Goal: Information Seeking & Learning: Learn about a topic

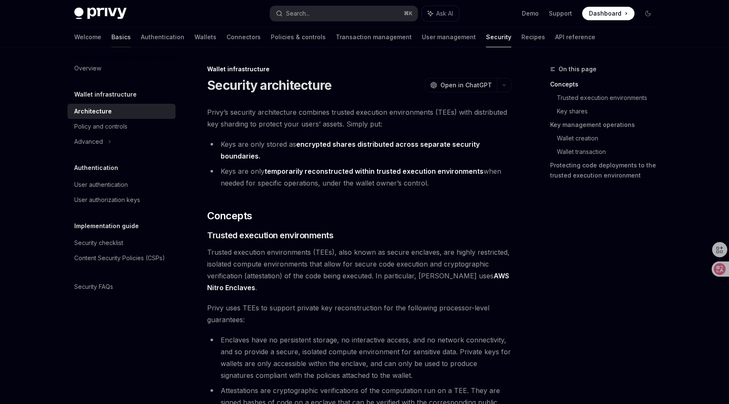
click at [111, 38] on link "Basics" at bounding box center [120, 37] width 19 height 20
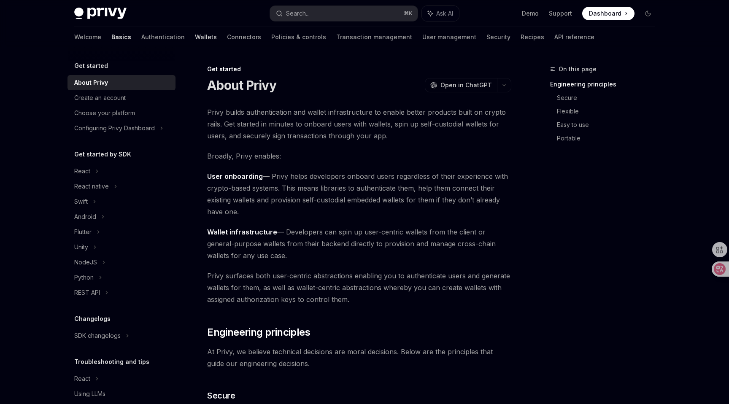
click at [195, 41] on link "Wallets" at bounding box center [206, 37] width 22 height 20
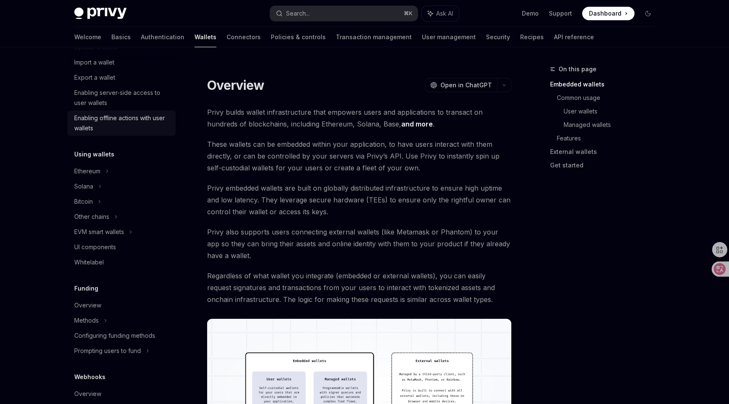
scroll to position [106, 0]
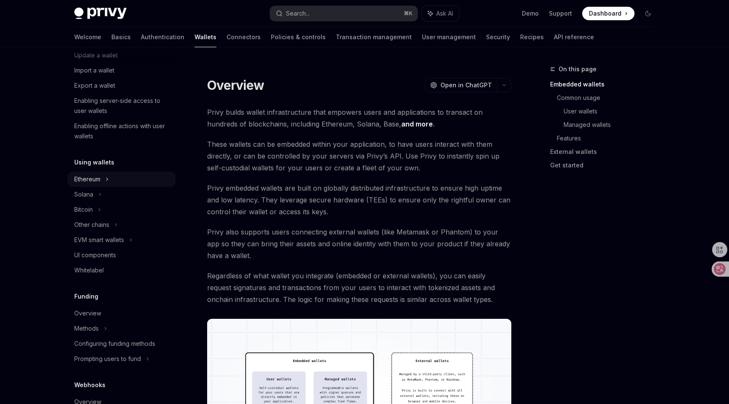
click at [99, 30] on div "Ethereum" at bounding box center [95, 25] width 42 height 10
type textarea "*"
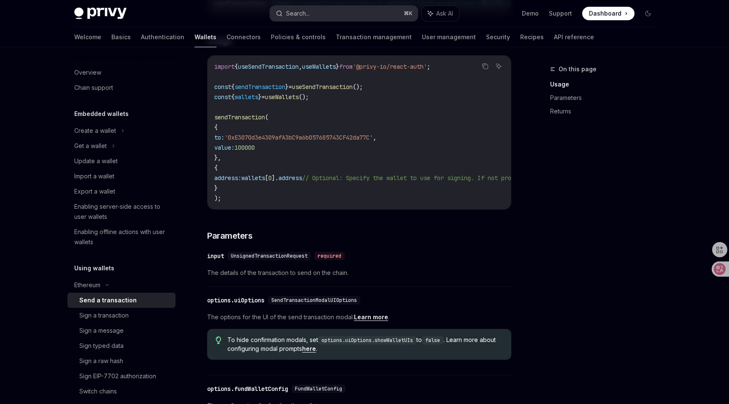
click at [326, 14] on button "Search... ⌘ K" at bounding box center [344, 13] width 148 height 15
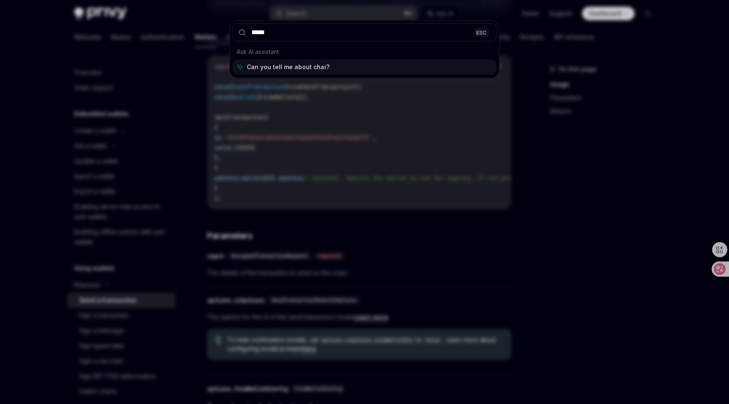
type input "******"
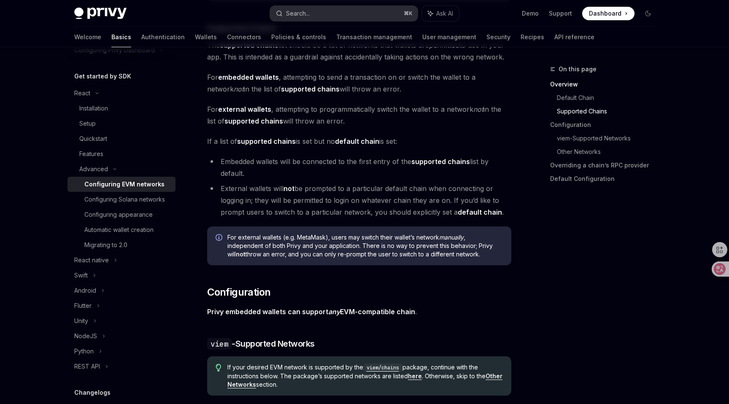
scroll to position [79, 0]
click at [328, 12] on button "Search... ⌘ K" at bounding box center [344, 13] width 148 height 15
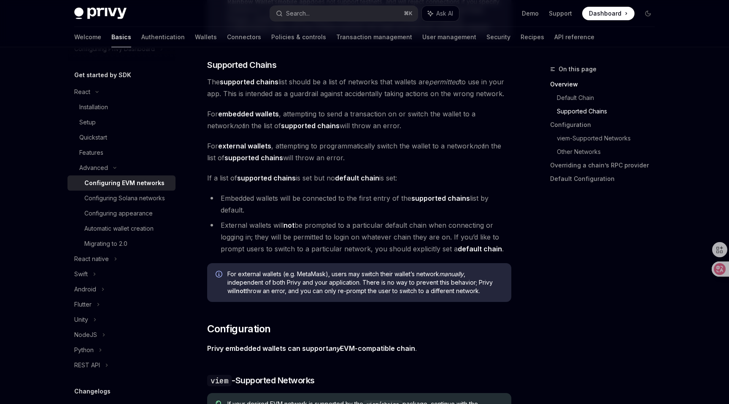
scroll to position [518, 0]
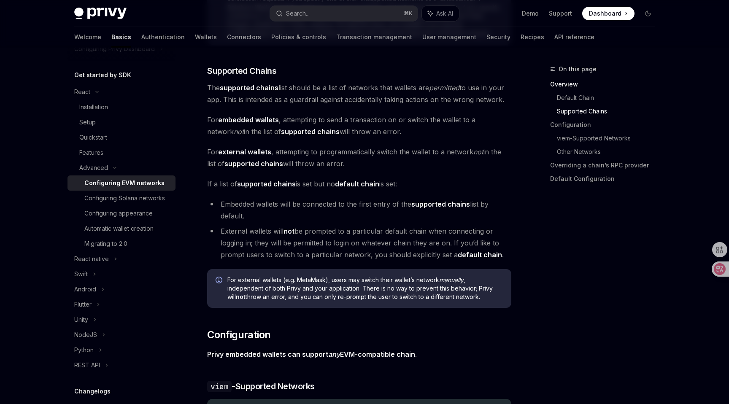
click at [442, 204] on strong "supported chains" at bounding box center [440, 204] width 59 height 8
drag, startPoint x: 321, startPoint y: 205, endPoint x: 446, endPoint y: 210, distance: 124.9
click at [446, 210] on li "Embedded wallets will be connected to the first entry of the supported chains l…" at bounding box center [359, 210] width 304 height 24
click at [361, 182] on strong "default chain" at bounding box center [357, 184] width 44 height 8
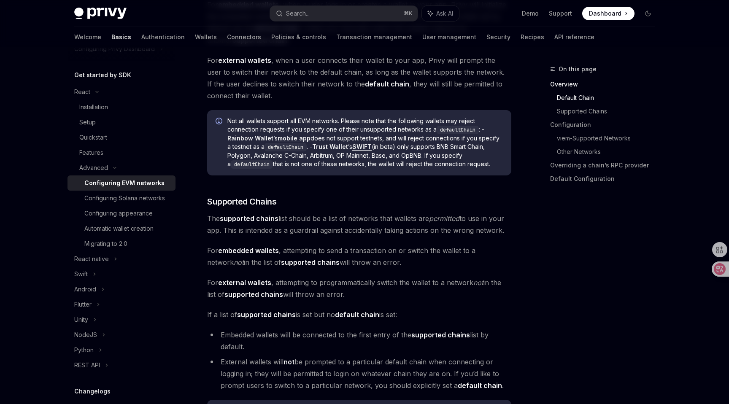
scroll to position [391, 0]
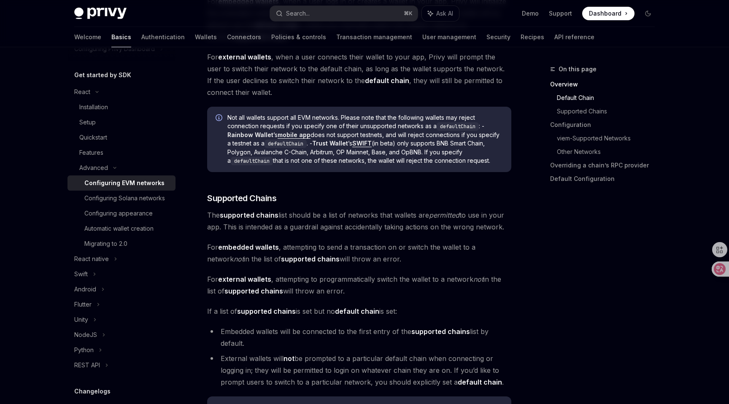
click at [266, 310] on strong "supported chains" at bounding box center [266, 311] width 59 height 8
click at [281, 260] on strong "supported chains" at bounding box center [310, 259] width 59 height 8
click at [252, 215] on strong "supported chains" at bounding box center [249, 215] width 59 height 8
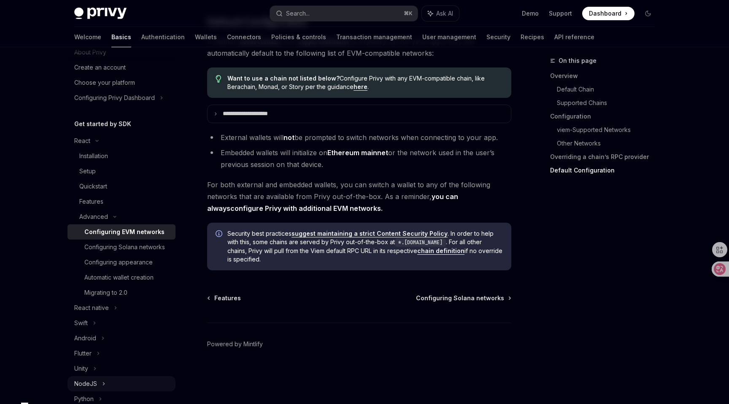
scroll to position [23, 0]
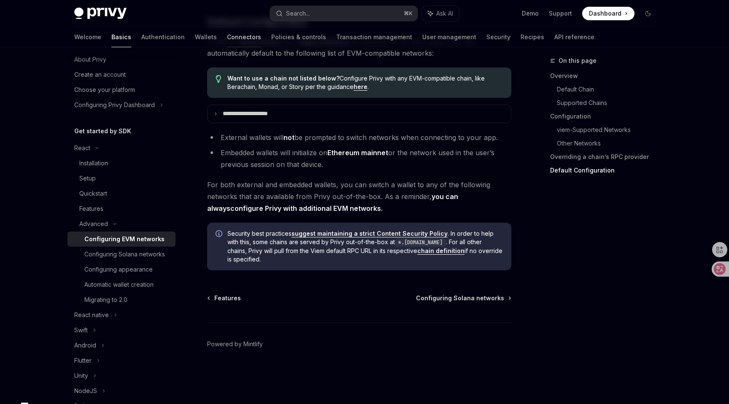
click at [227, 40] on link "Connectors" at bounding box center [244, 37] width 34 height 20
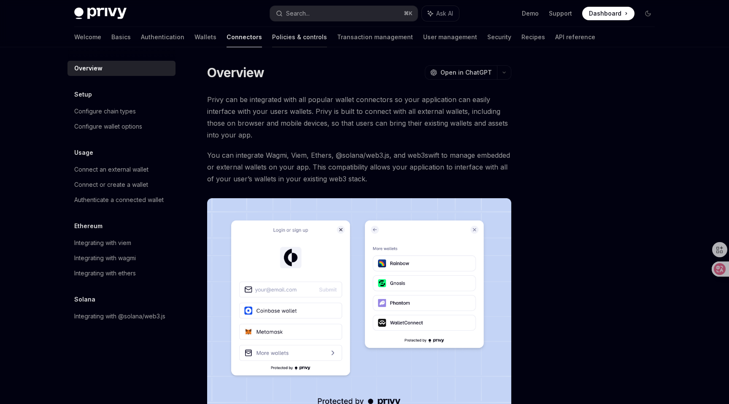
click at [272, 37] on link "Policies & controls" at bounding box center [299, 37] width 55 height 20
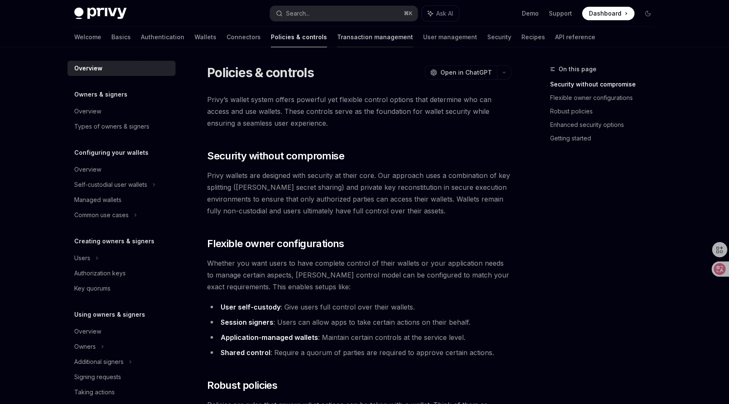
click at [337, 38] on link "Transaction management" at bounding box center [375, 37] width 76 height 20
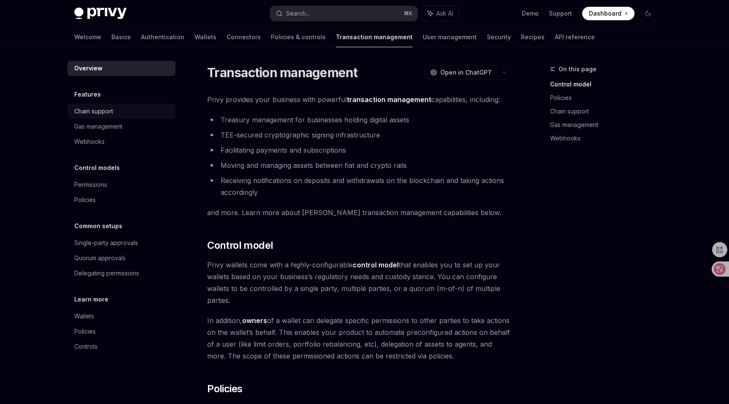
click at [103, 111] on div "Chain support" at bounding box center [93, 111] width 39 height 10
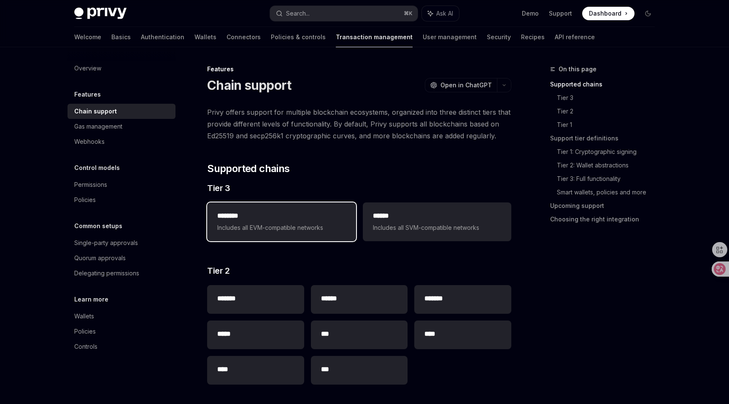
click at [277, 220] on h2 "********" at bounding box center [281, 216] width 128 height 10
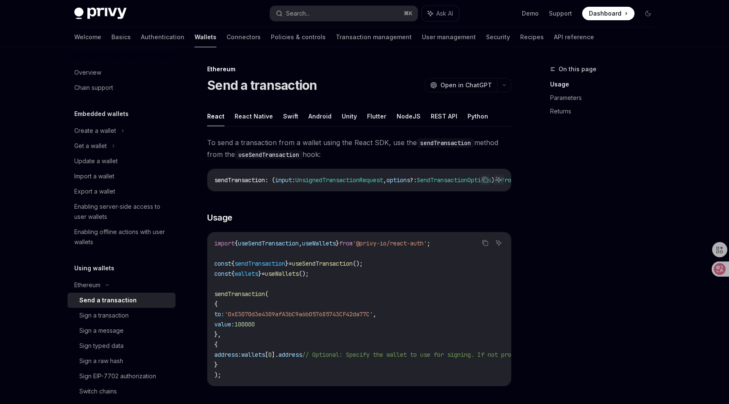
type textarea "*"
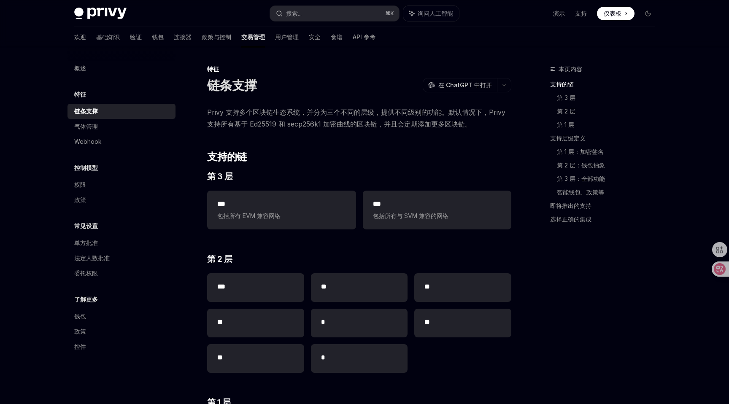
drag, startPoint x: 286, startPoint y: 217, endPoint x: 489, endPoint y: 2, distance: 295.9
click at [316, 9] on button "搜索... ⌘ K" at bounding box center [334, 13] width 129 height 15
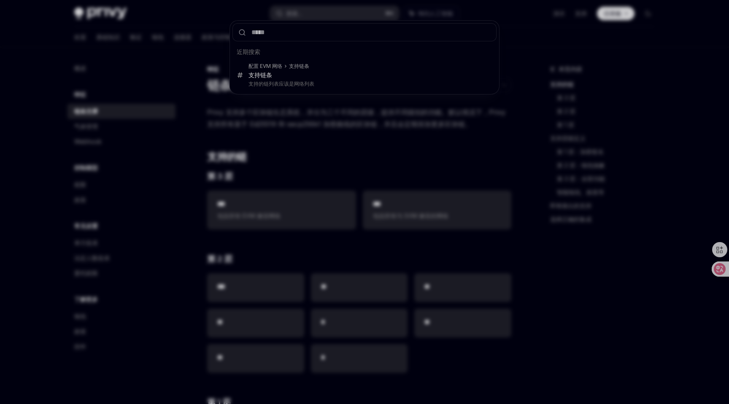
type input "**********"
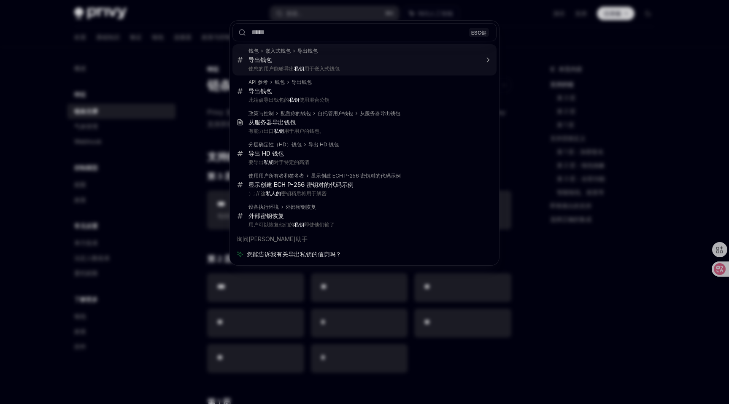
type textarea "*"
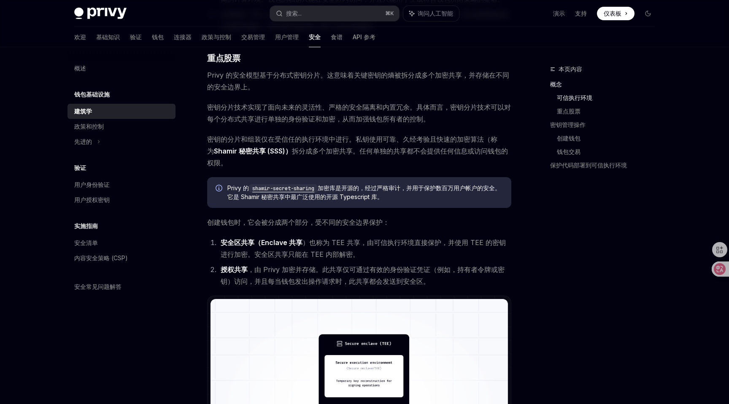
scroll to position [275, 0]
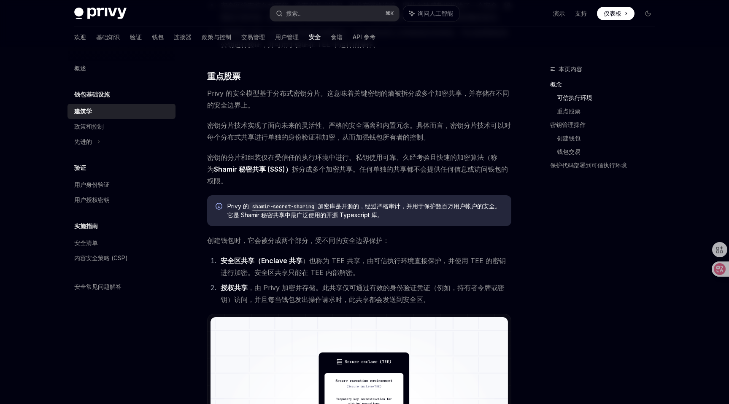
click at [213, 94] on font "Privy 的安全模型基于分布式密钥分片。这意味着关键密钥的熵被拆分成多个加密共享，并存储在不同的安全边界上。" at bounding box center [358, 99] width 302 height 20
copy font "Privy"
click at [96, 38] on font "基础知识" at bounding box center [108, 36] width 24 height 7
type textarea "*"
